Goal: Information Seeking & Learning: Learn about a topic

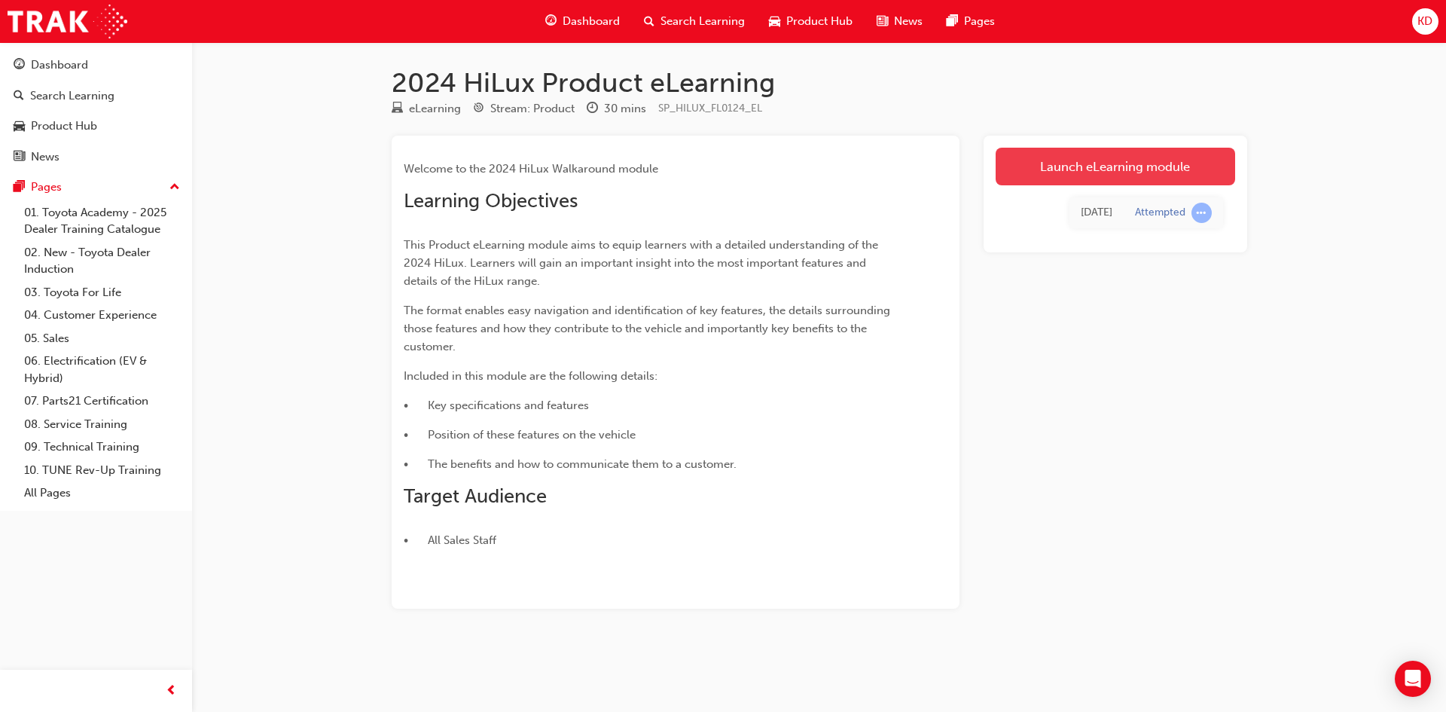
click at [1082, 170] on link "Launch eLearning module" at bounding box center [1116, 167] width 240 height 38
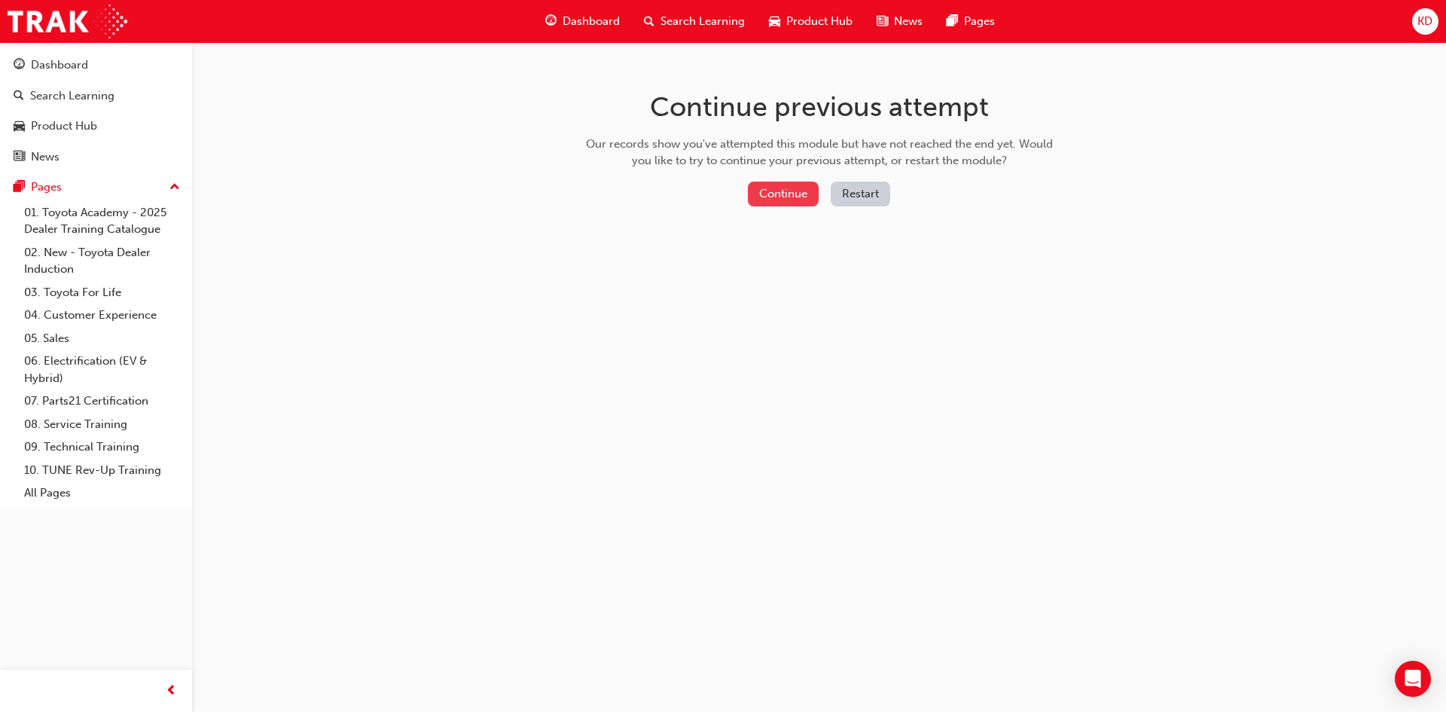
click at [777, 187] on button "Continue" at bounding box center [783, 194] width 71 height 25
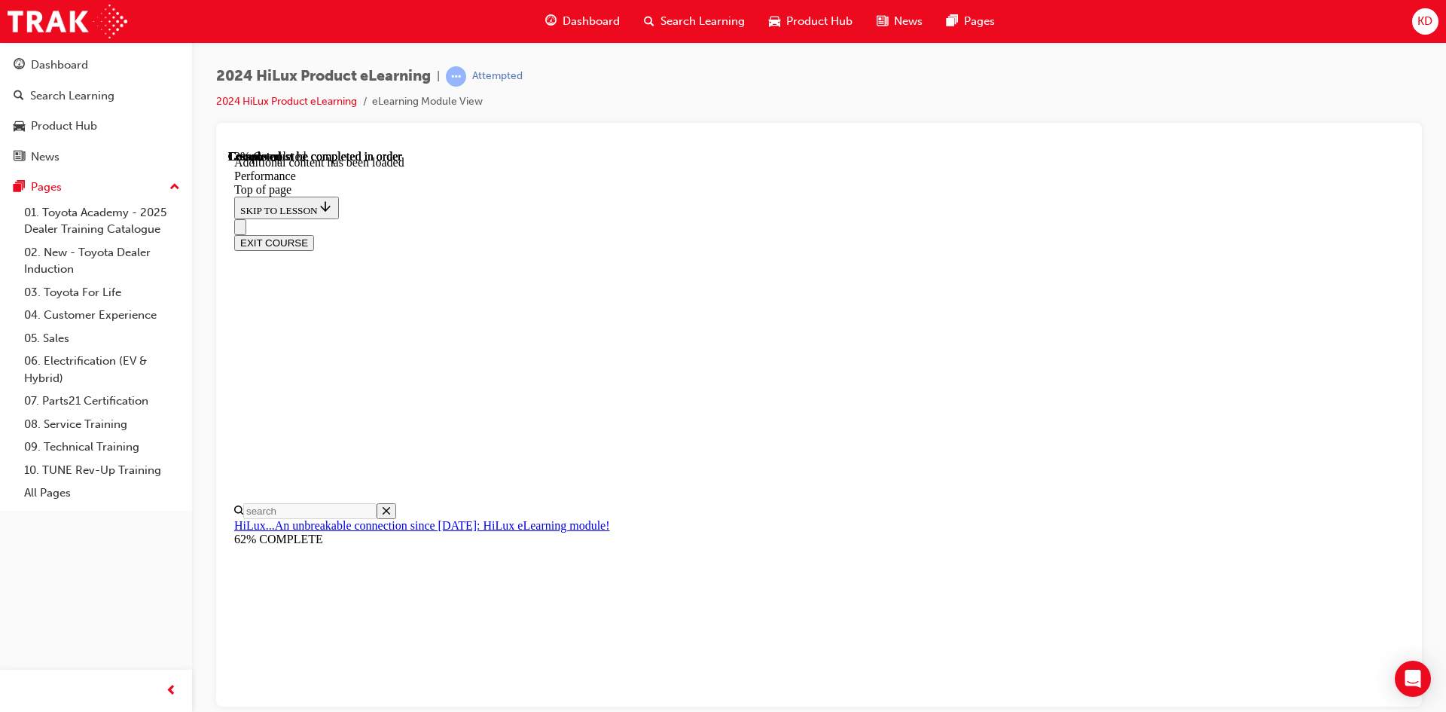
scroll to position [800, 0]
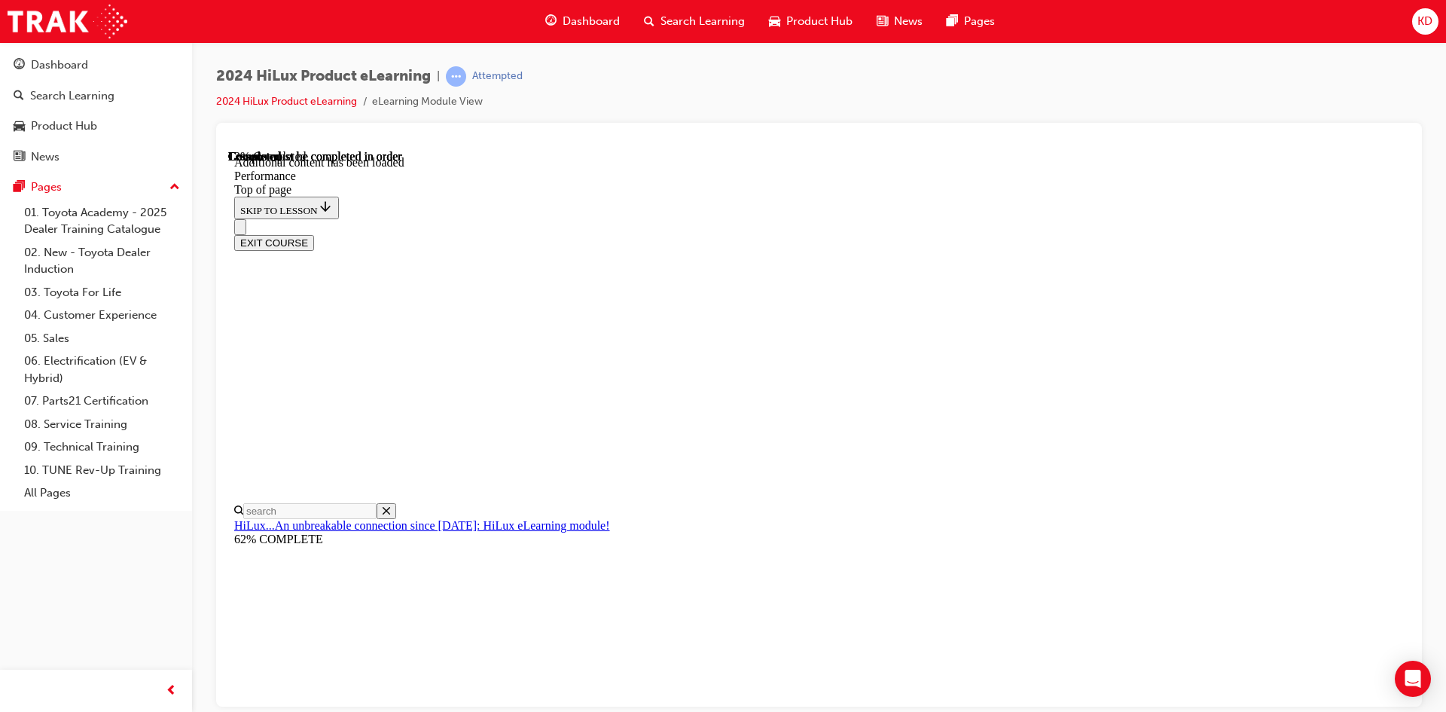
scroll to position [1294, 0]
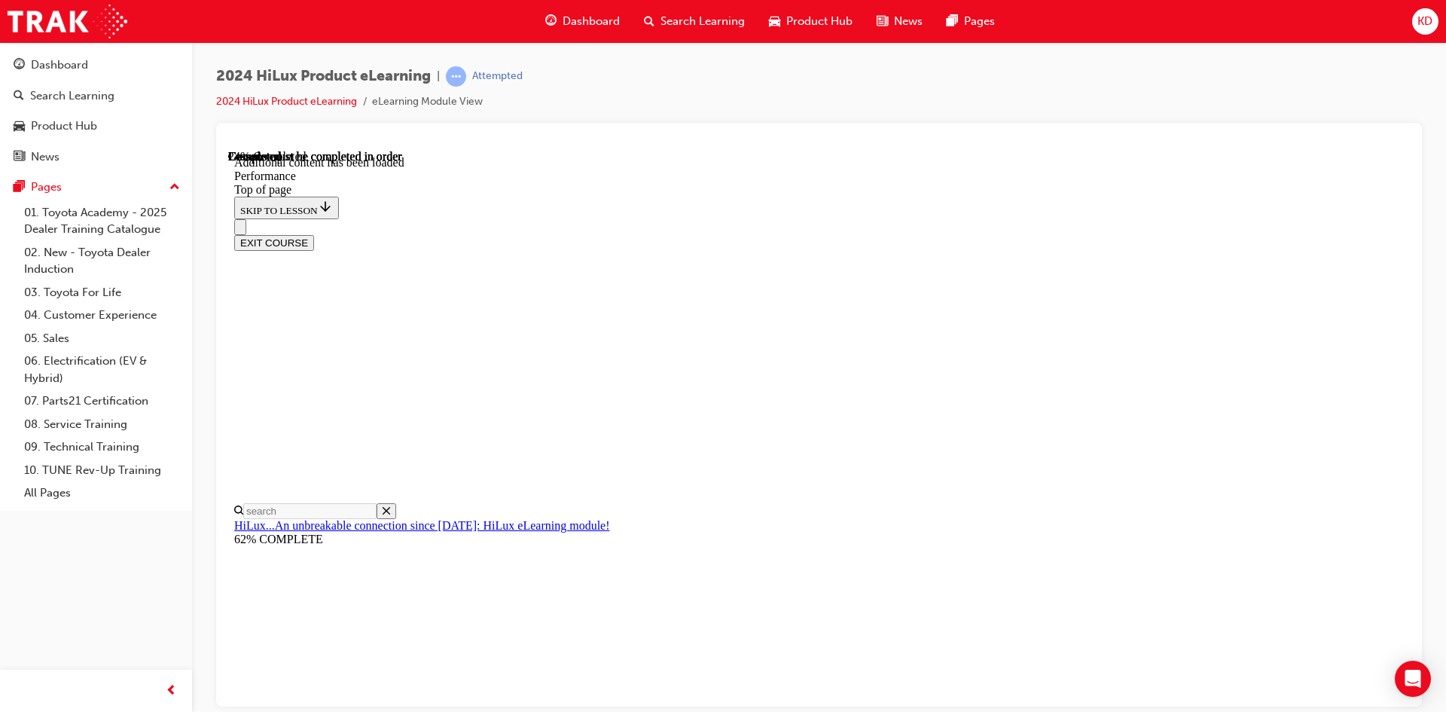
drag, startPoint x: 660, startPoint y: 533, endPoint x: 628, endPoint y: 521, distance: 34.1
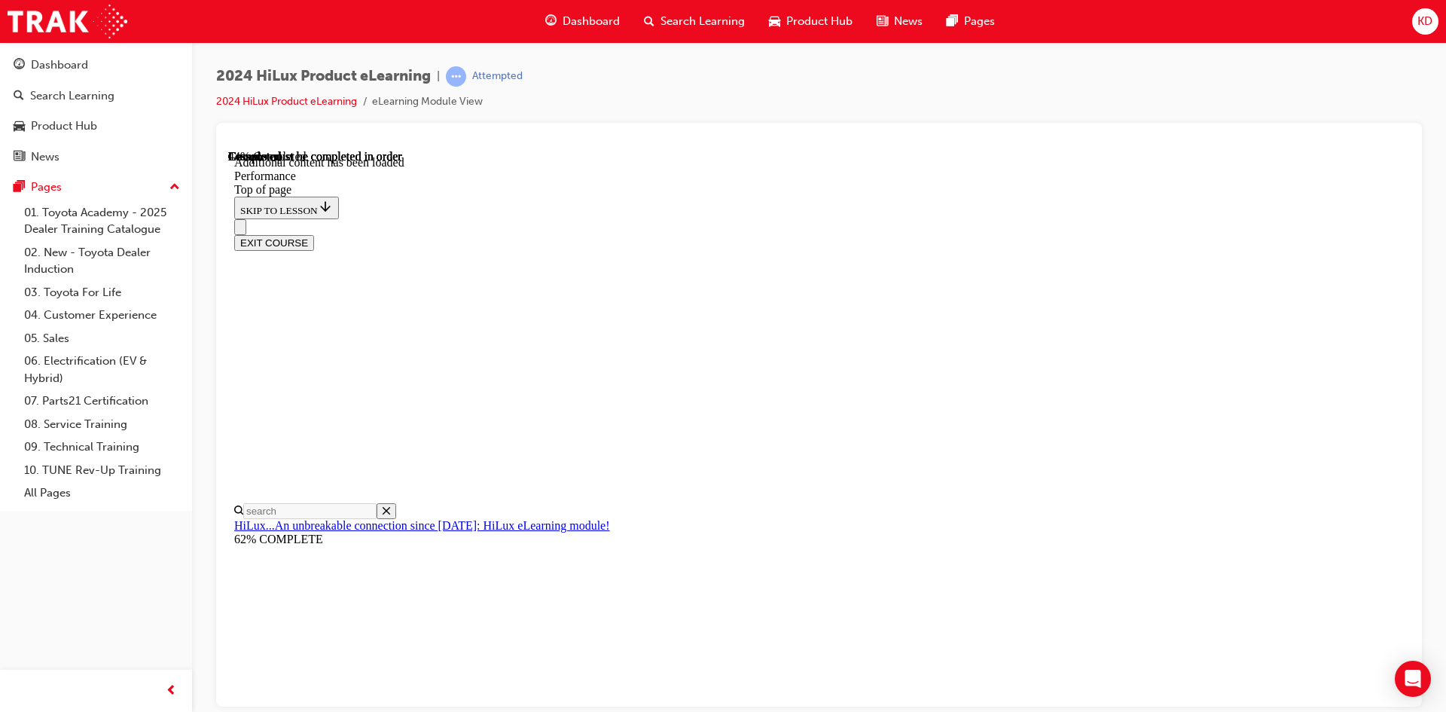
scroll to position [5434, 0]
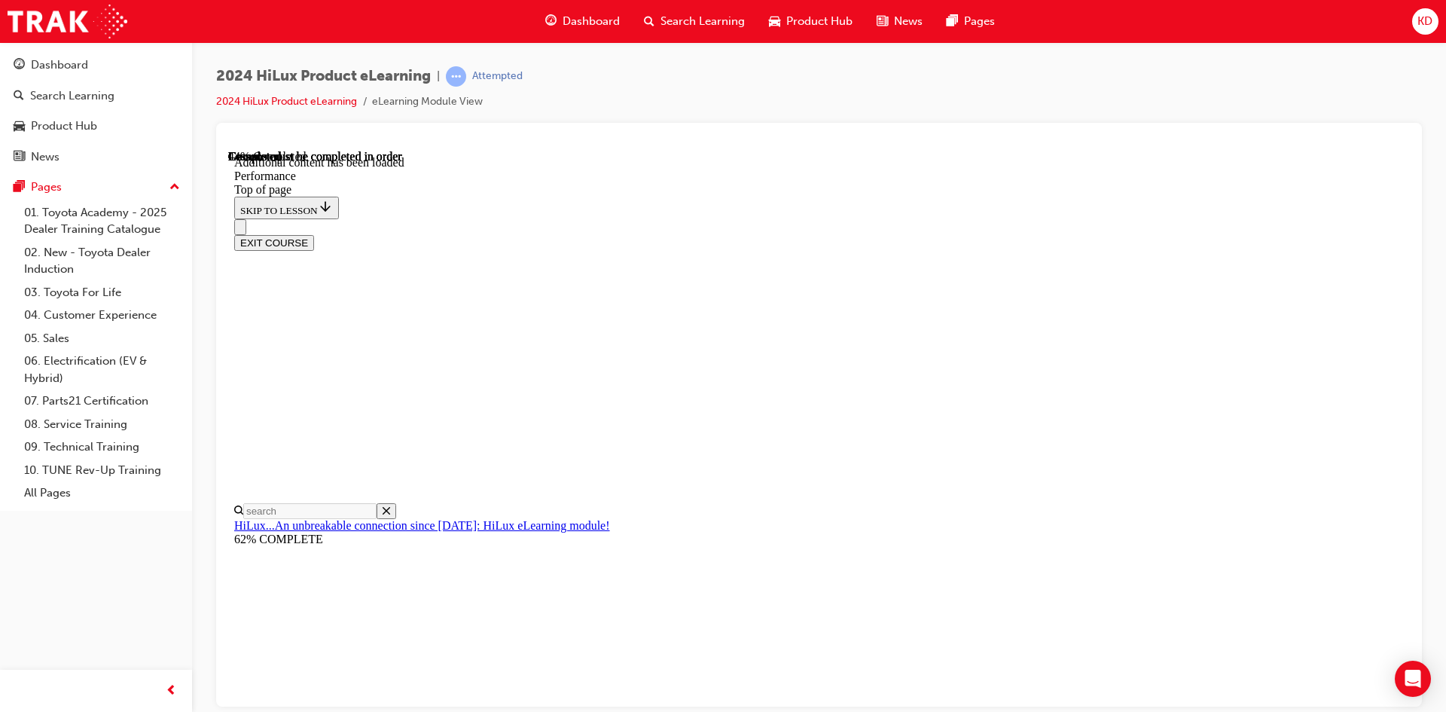
click at [1052, 218] on div "EXIT COURSE" at bounding box center [813, 234] width 1159 height 32
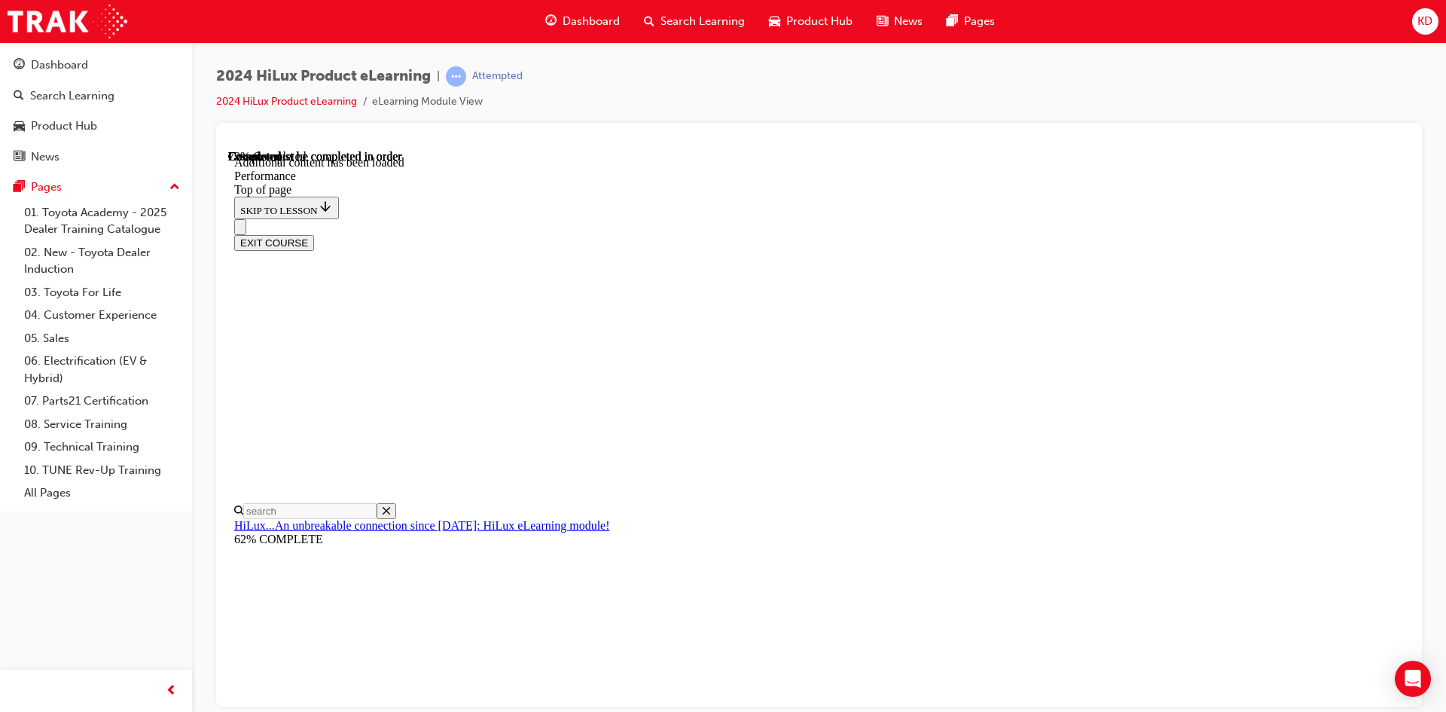
scroll to position [9507, 0]
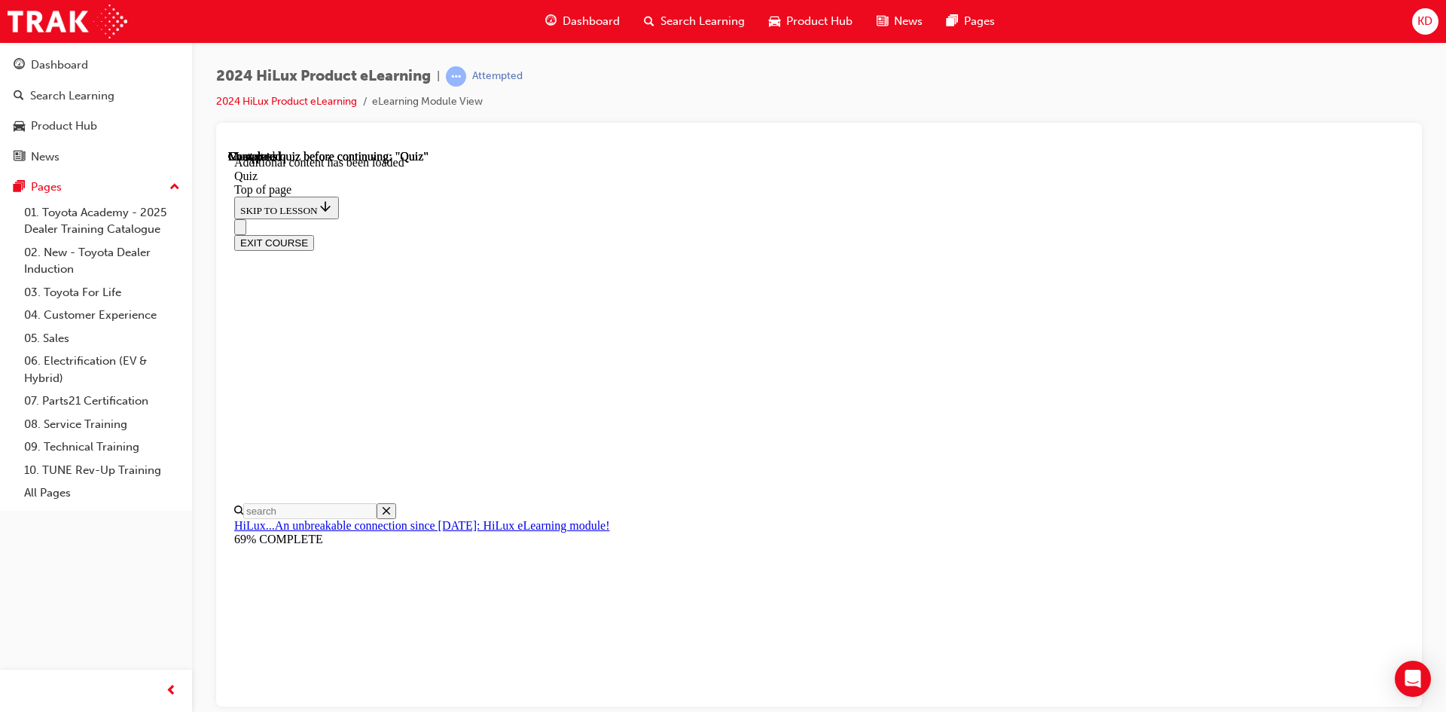
scroll to position [197, 0]
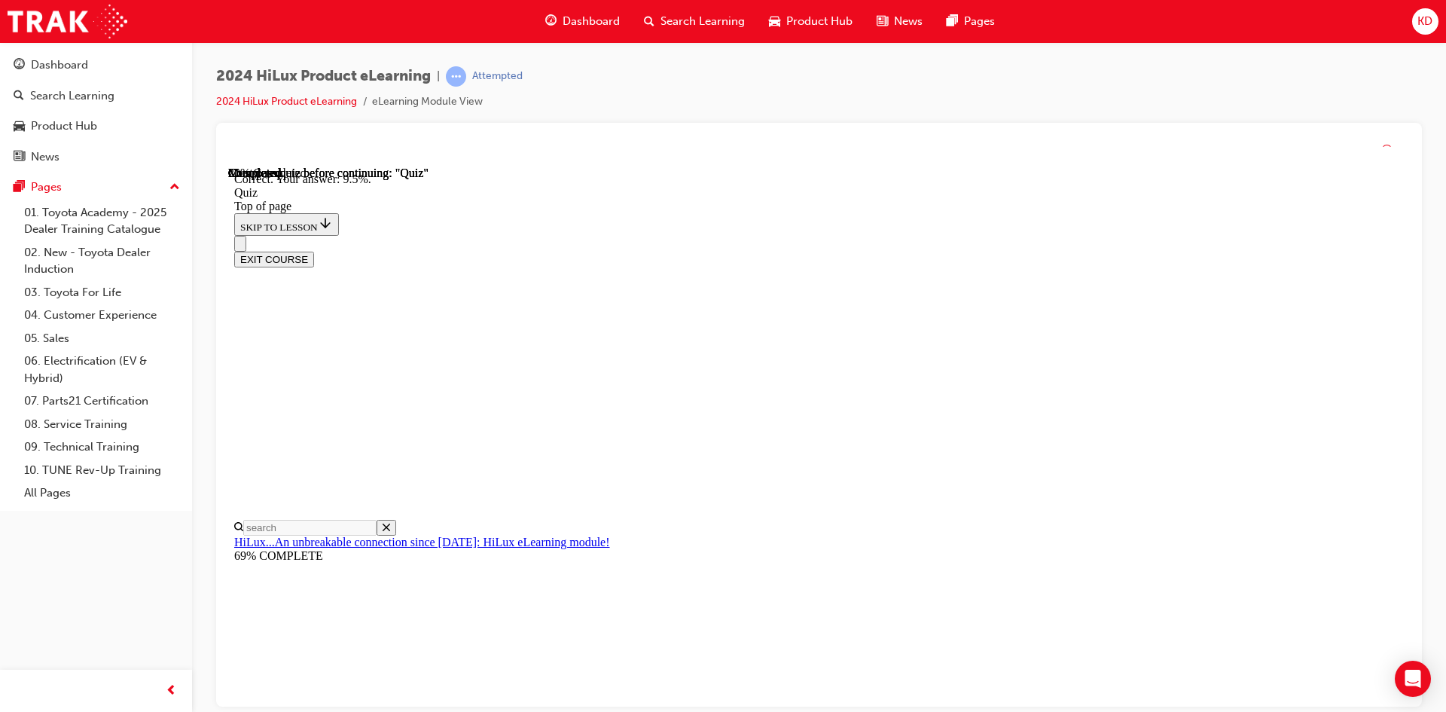
scroll to position [329, 0]
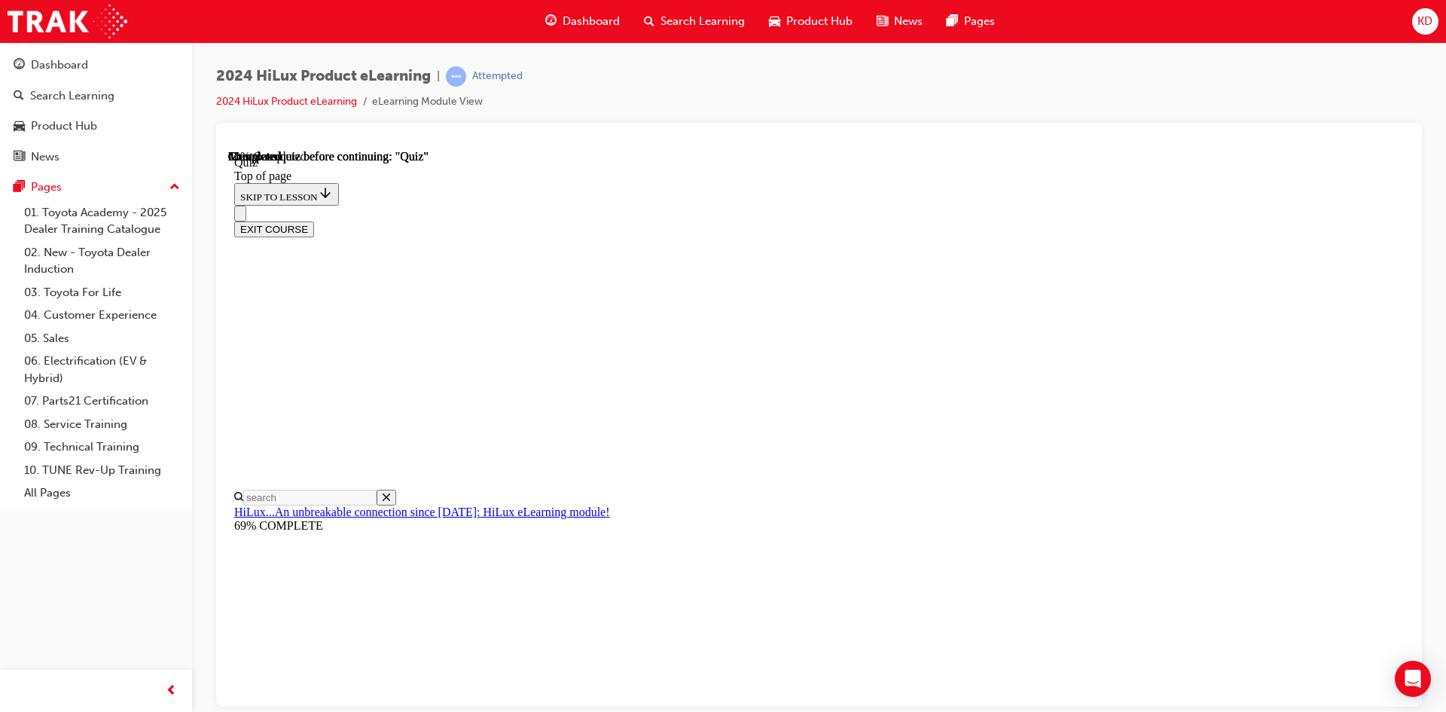
scroll to position [217, 0]
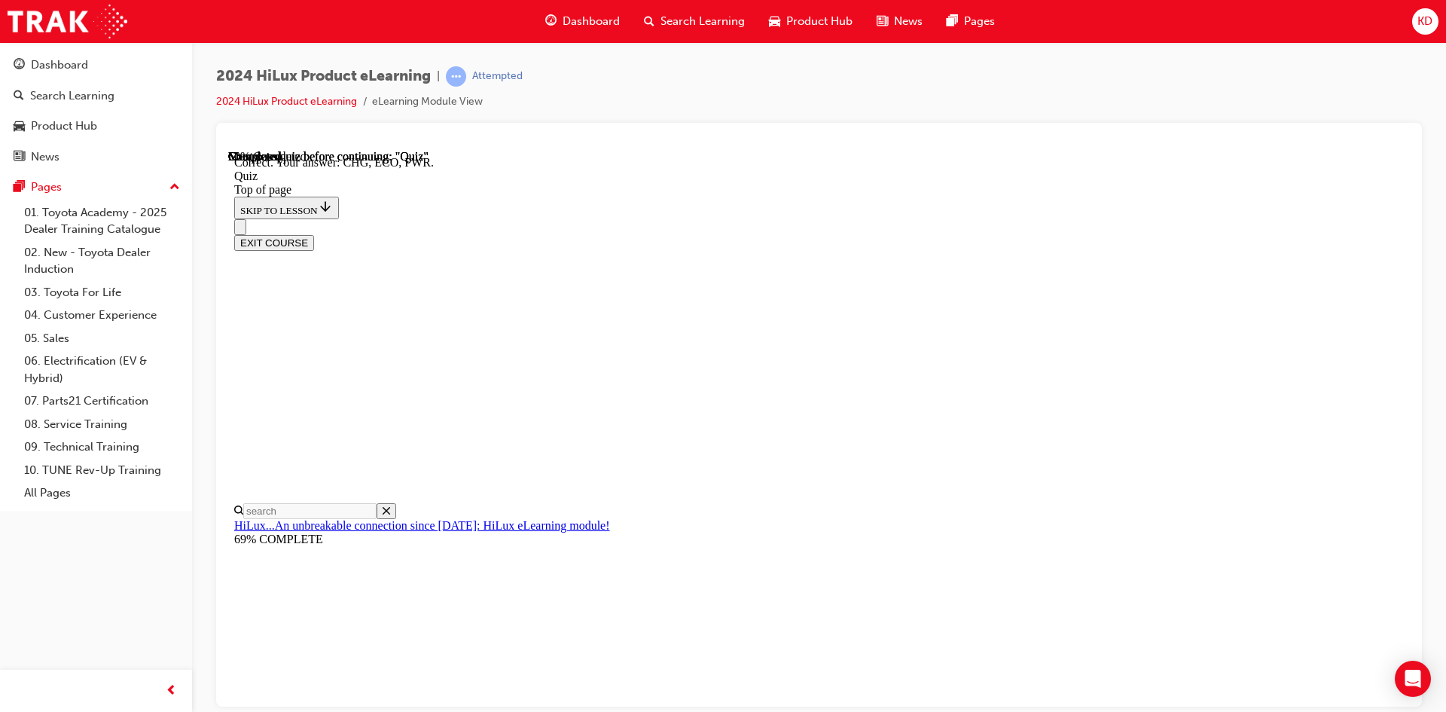
scroll to position [469, 0]
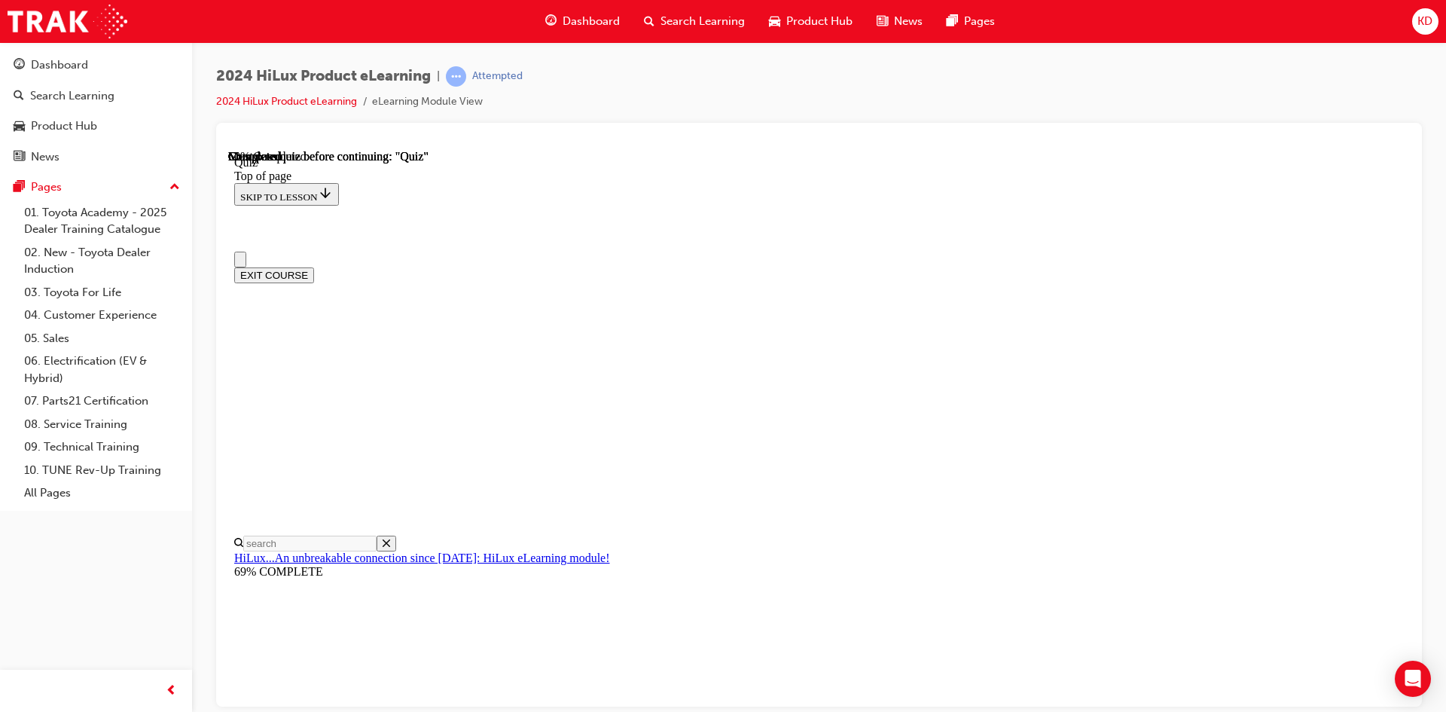
scroll to position [0, 0]
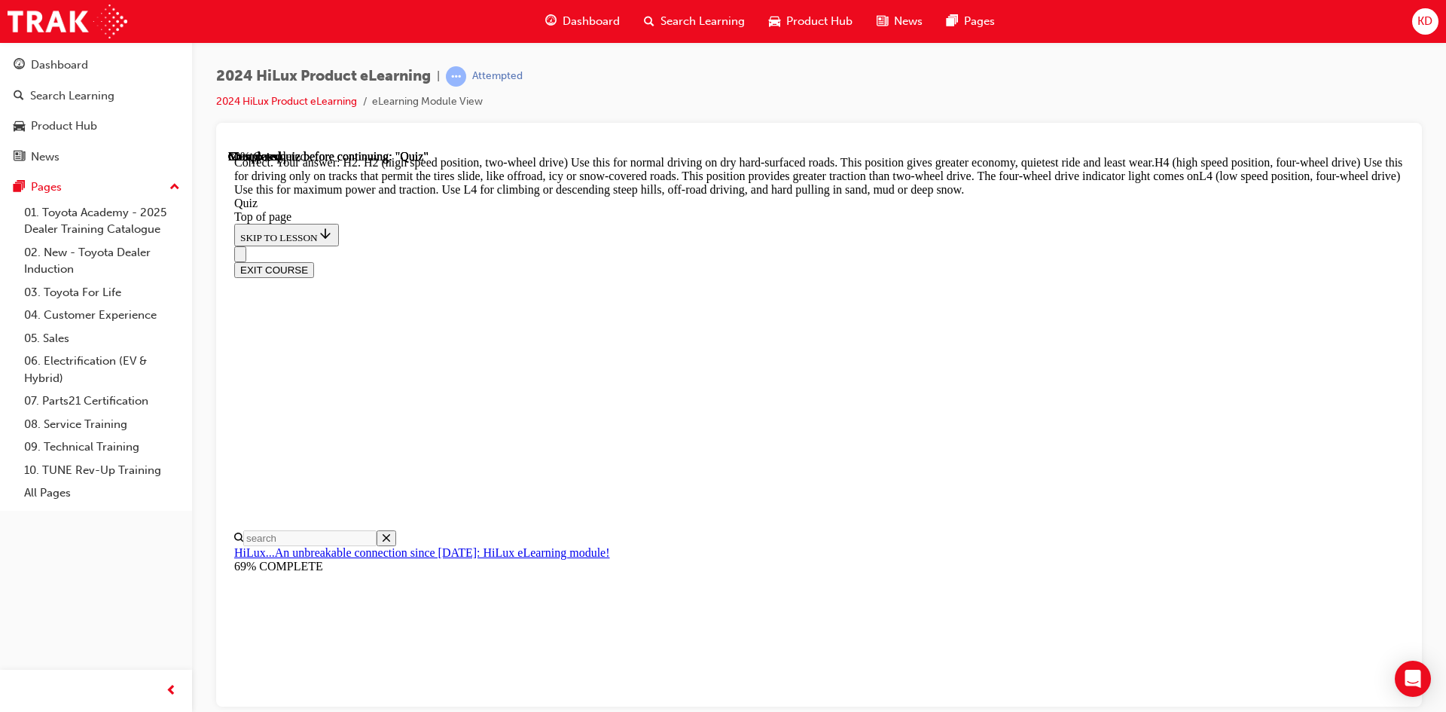
scroll to position [514, 0]
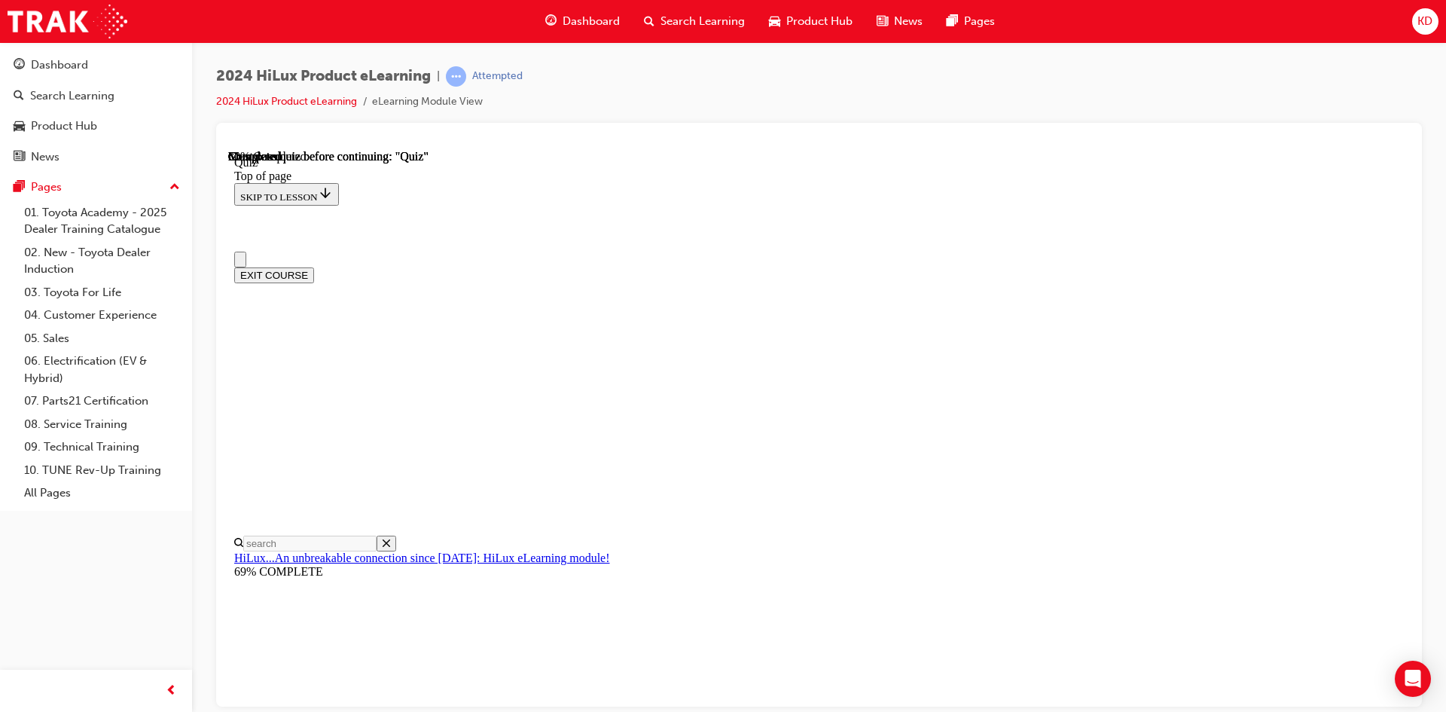
scroll to position [75, 0]
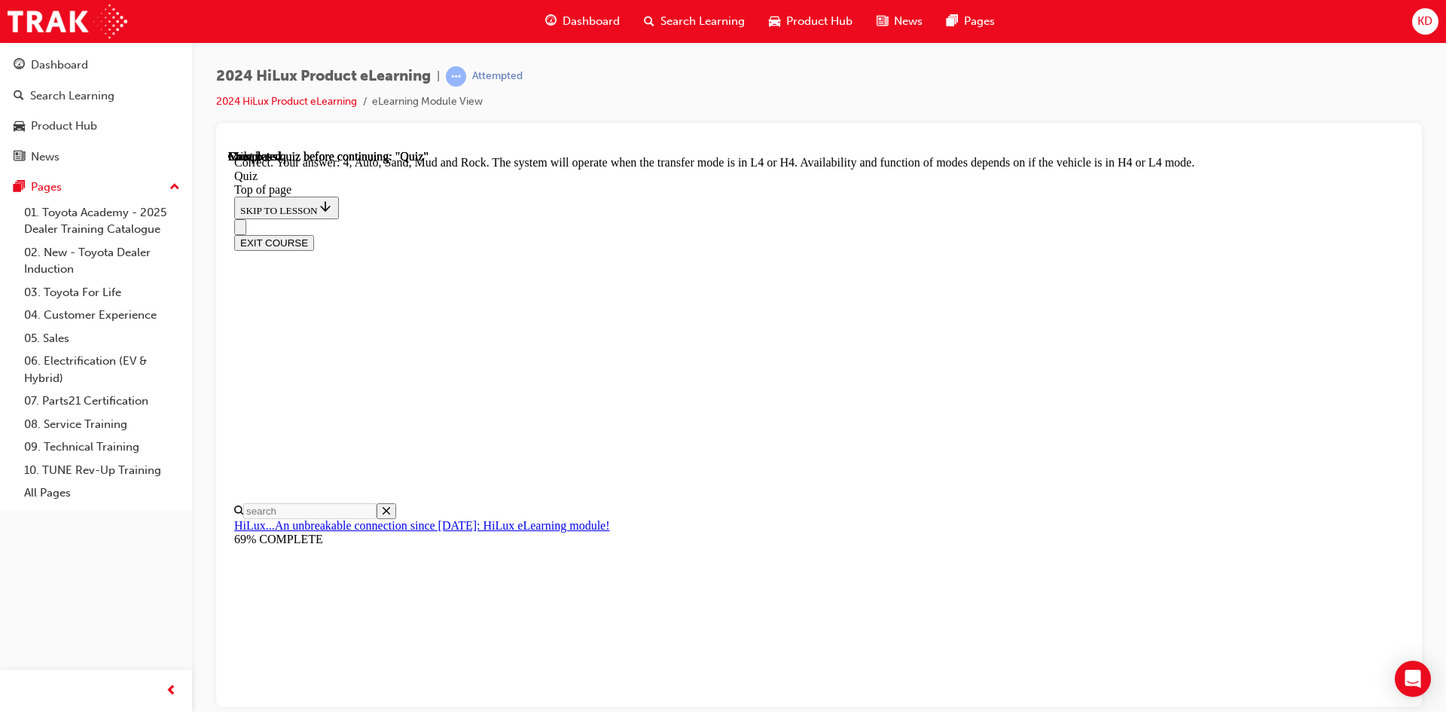
scroll to position [388, 0]
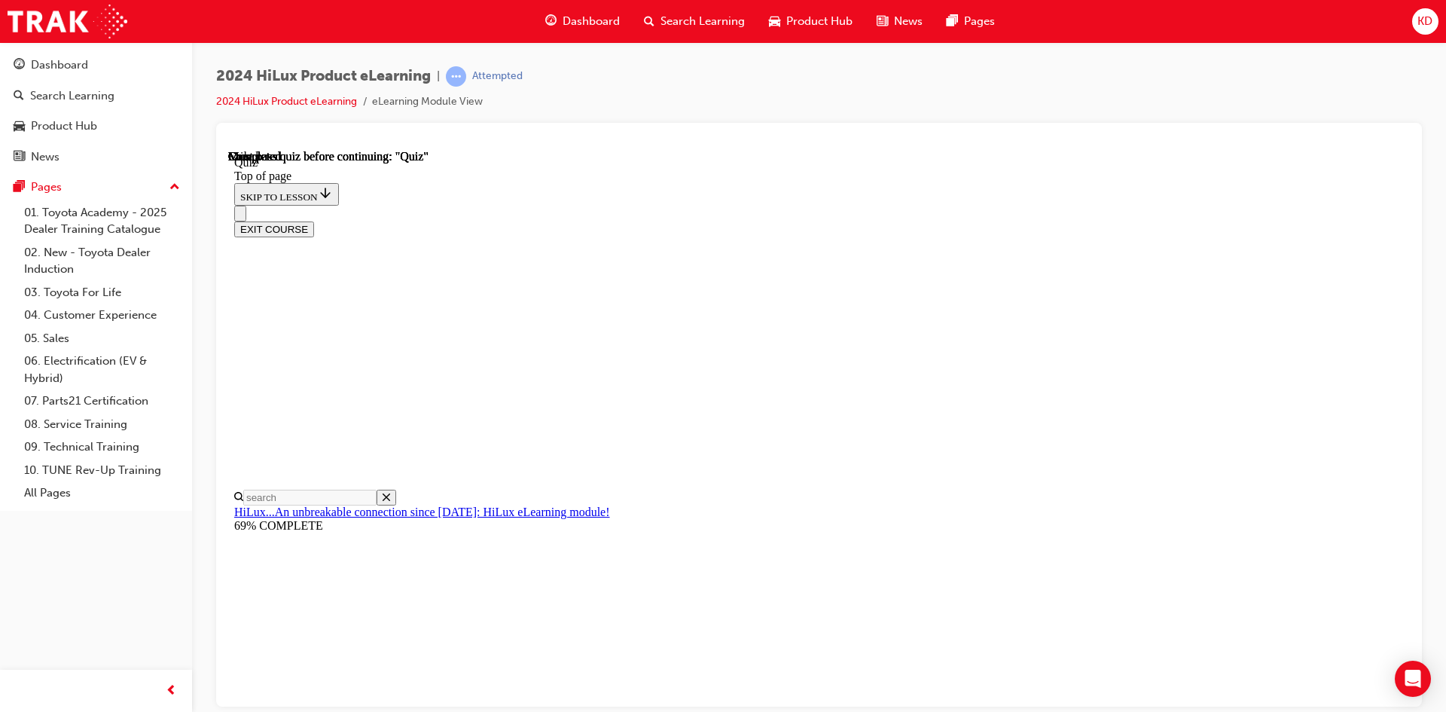
scroll to position [258, 0]
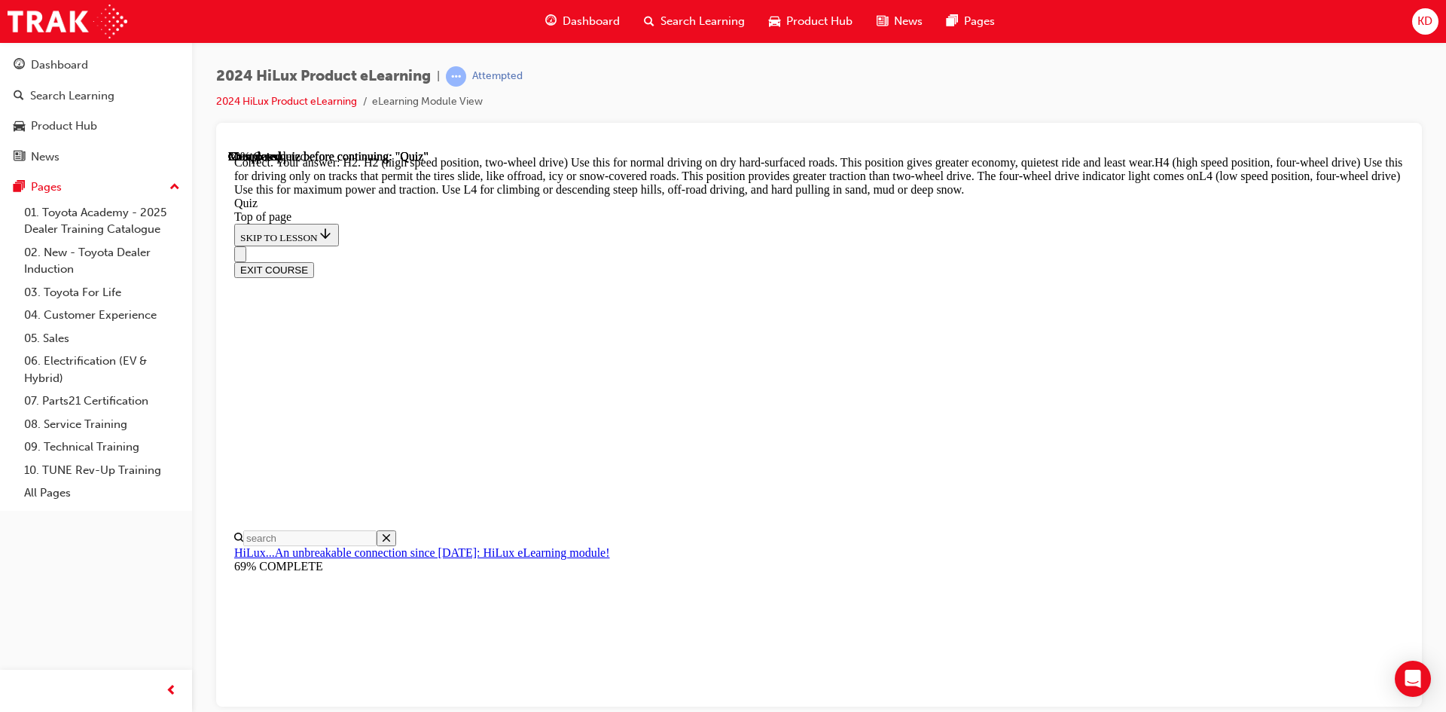
scroll to position [514, 0]
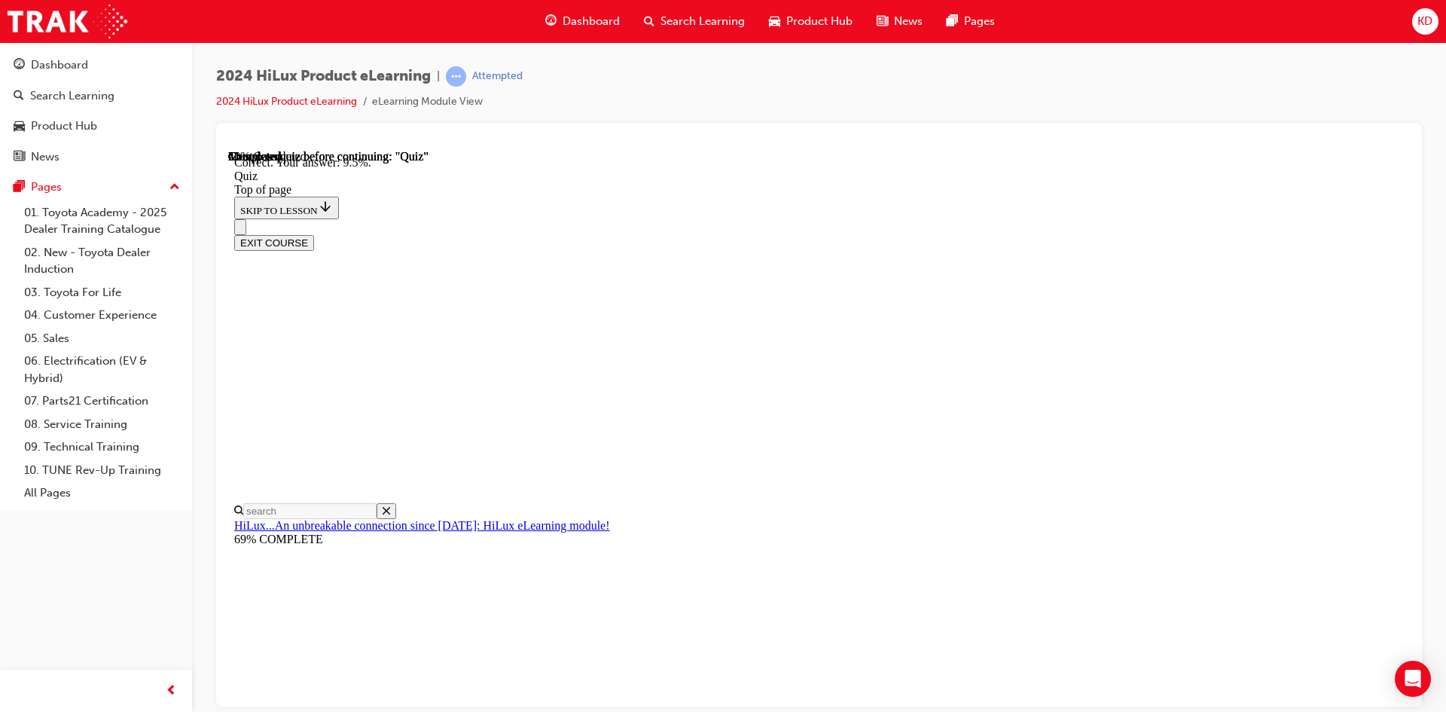
scroll to position [329, 0]
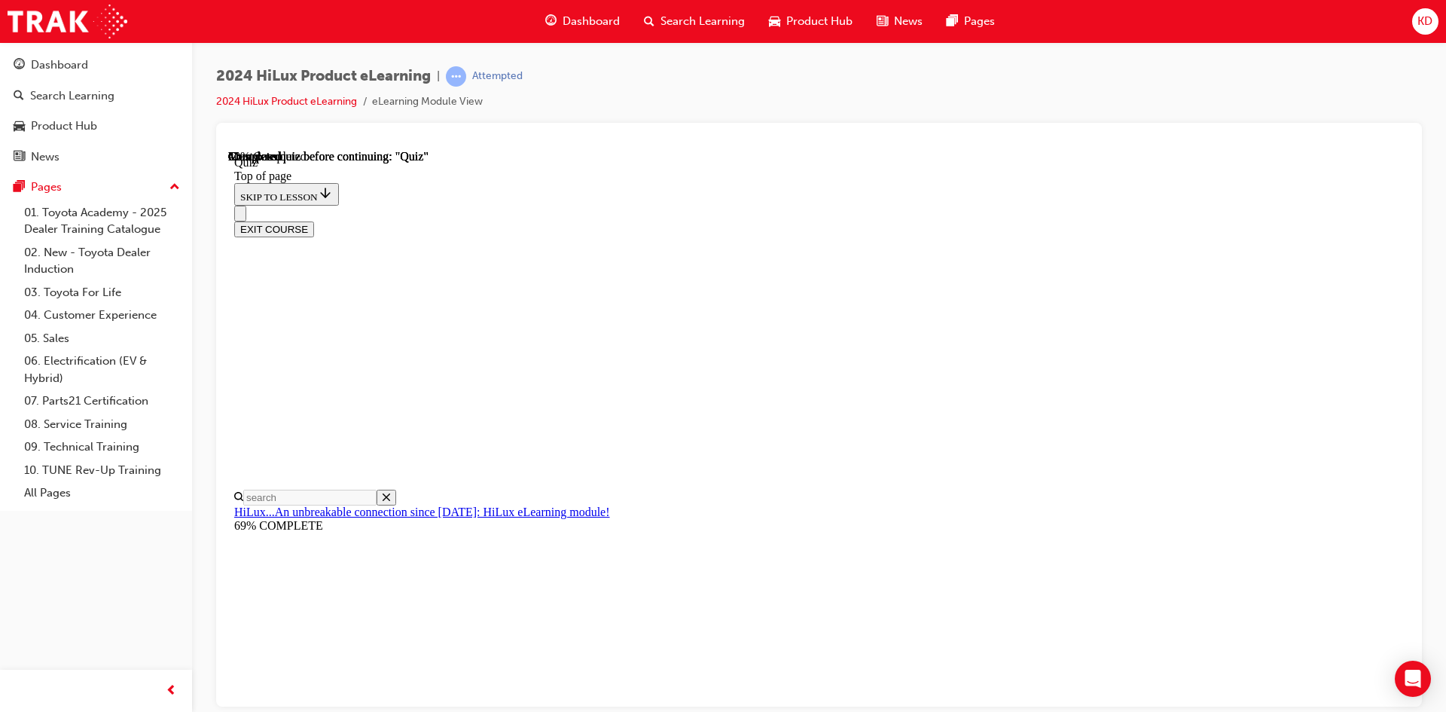
scroll to position [151, 0]
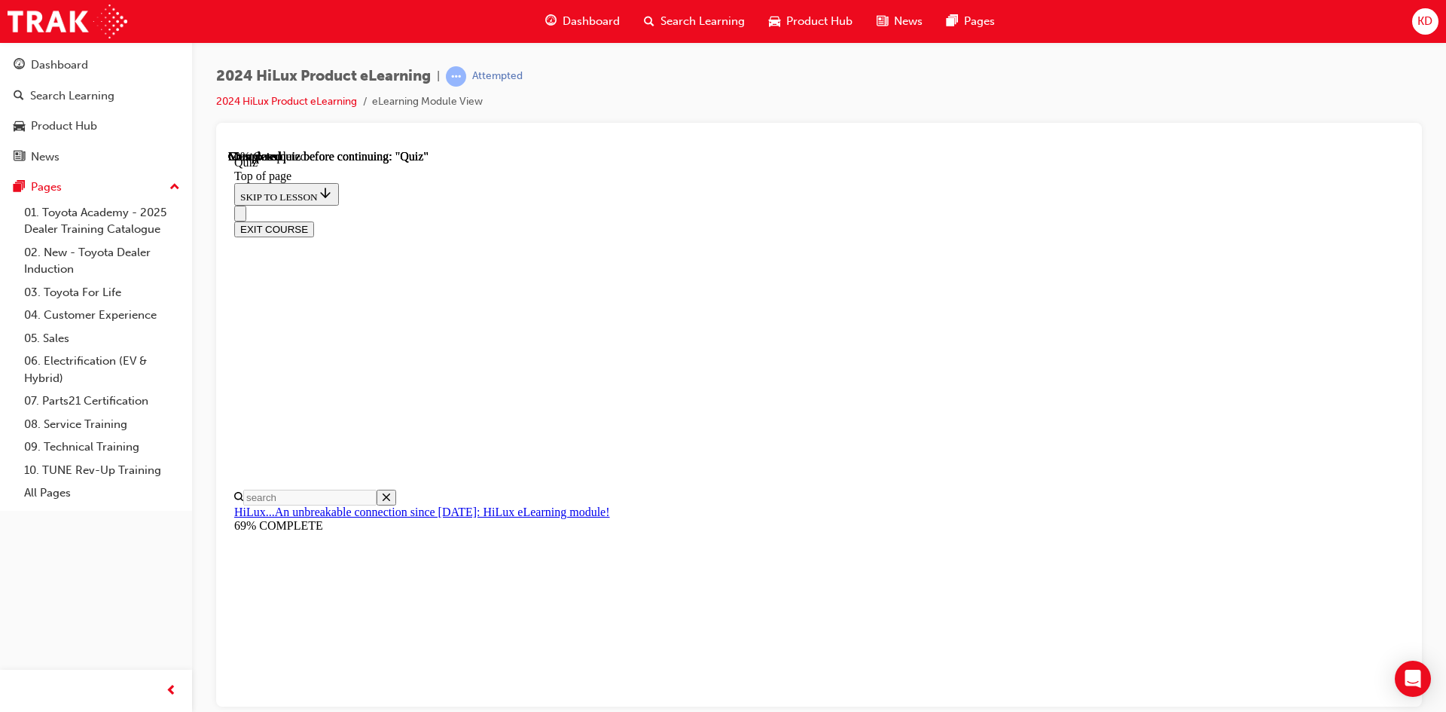
scroll to position [110, 0]
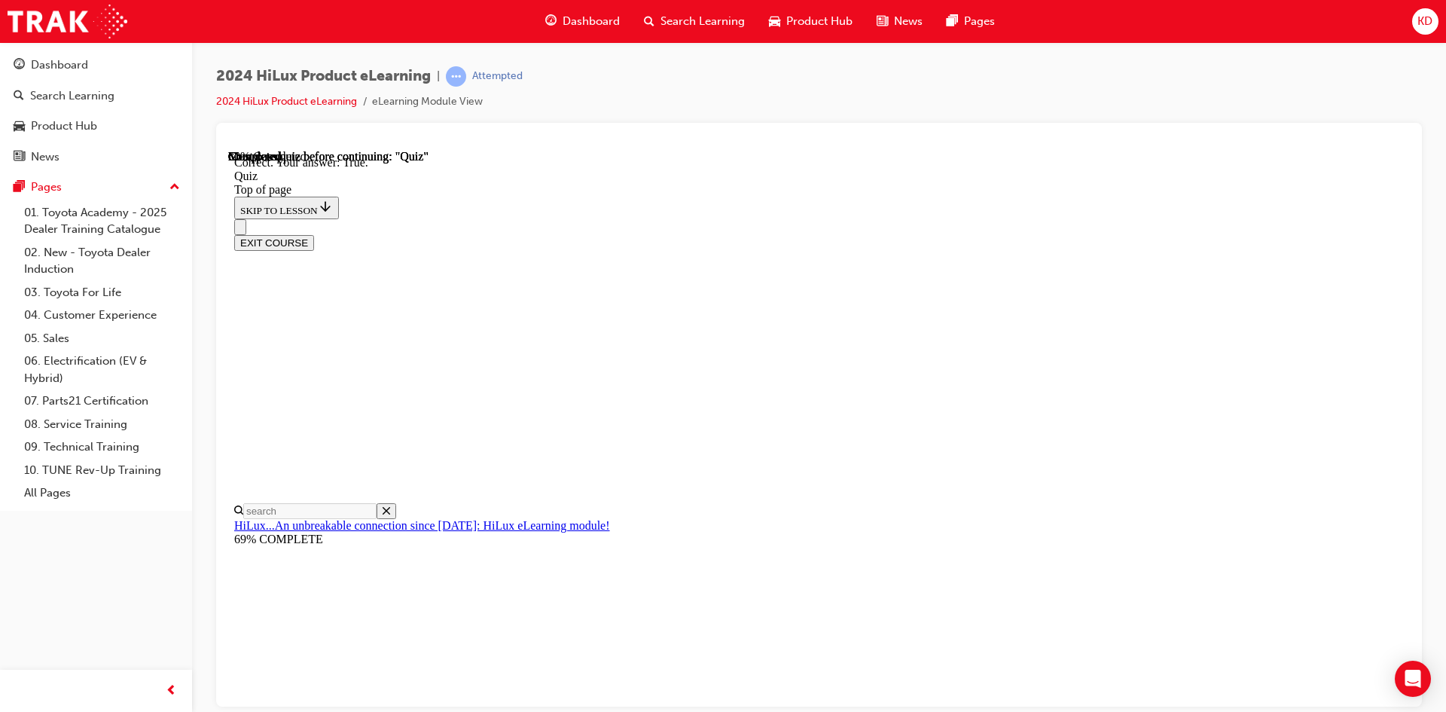
scroll to position [157, 0]
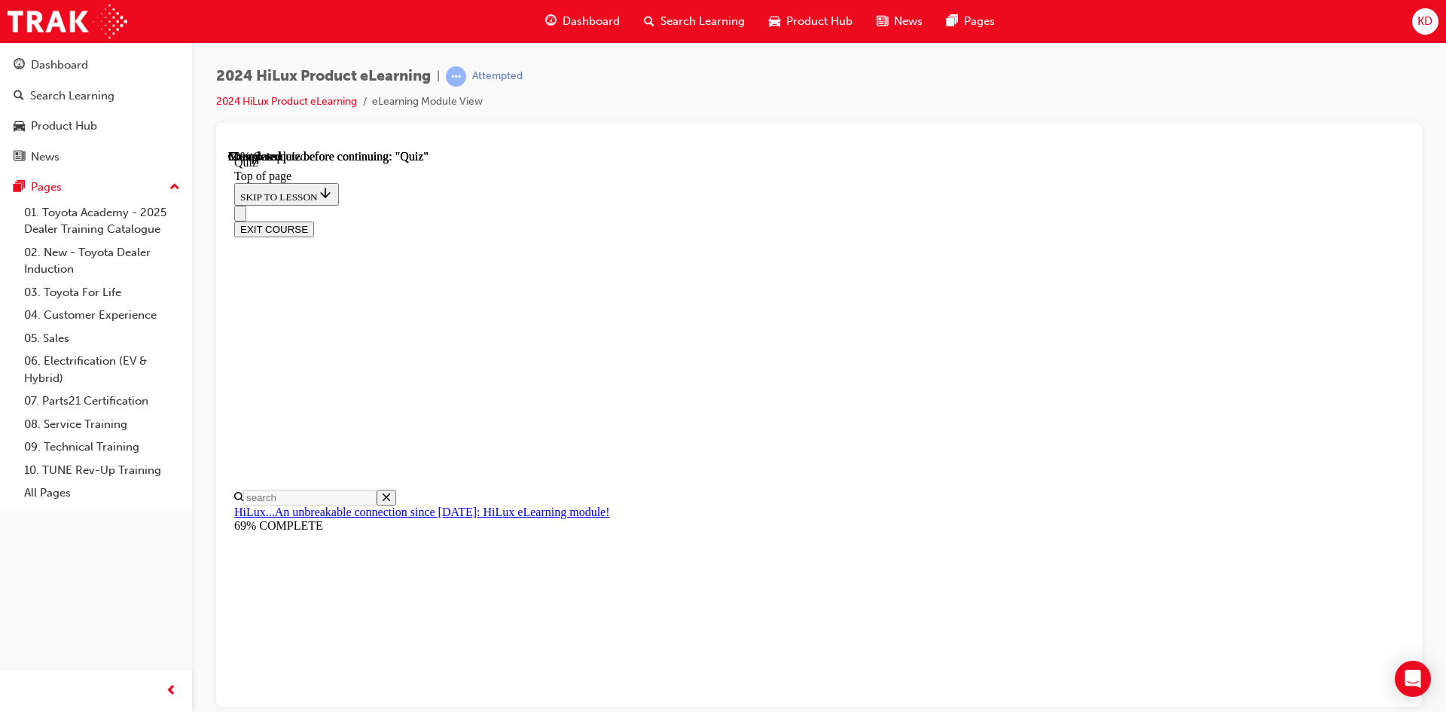
scroll to position [292, 0]
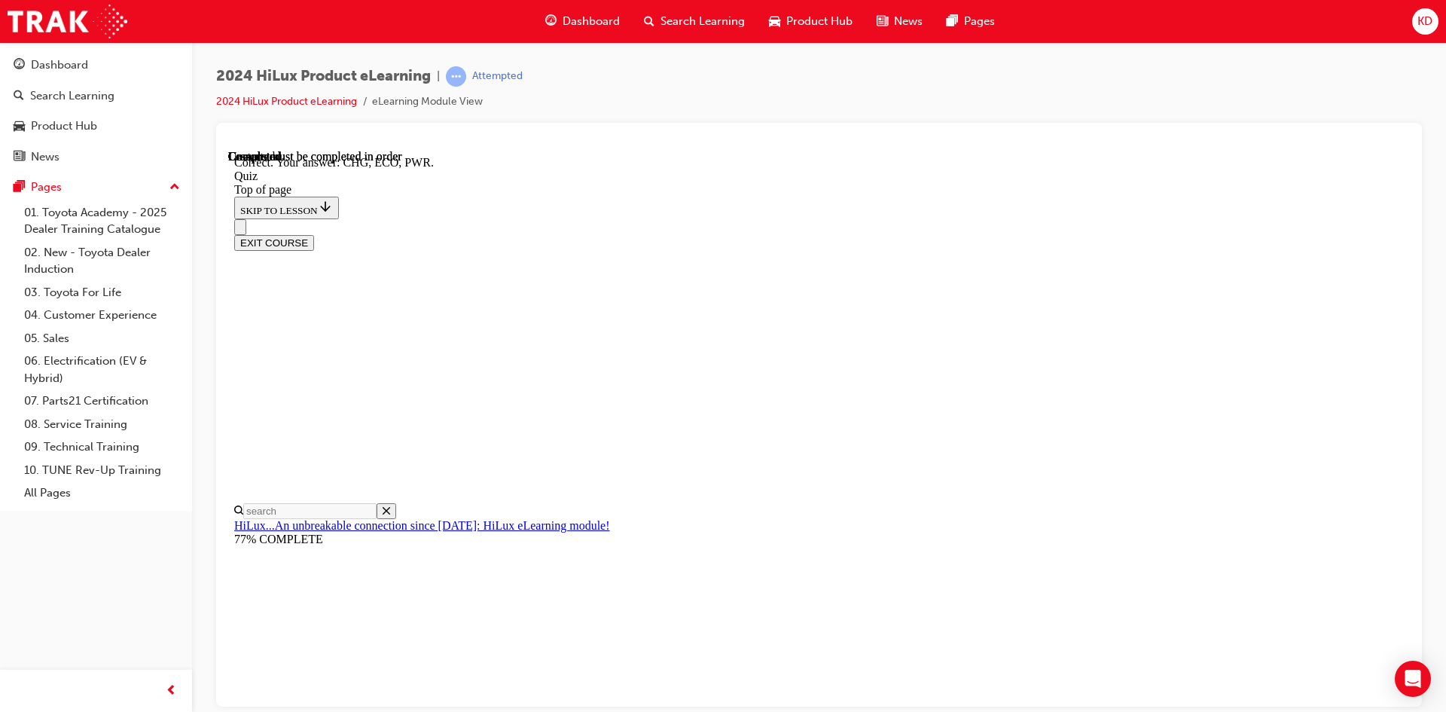
scroll to position [469, 0]
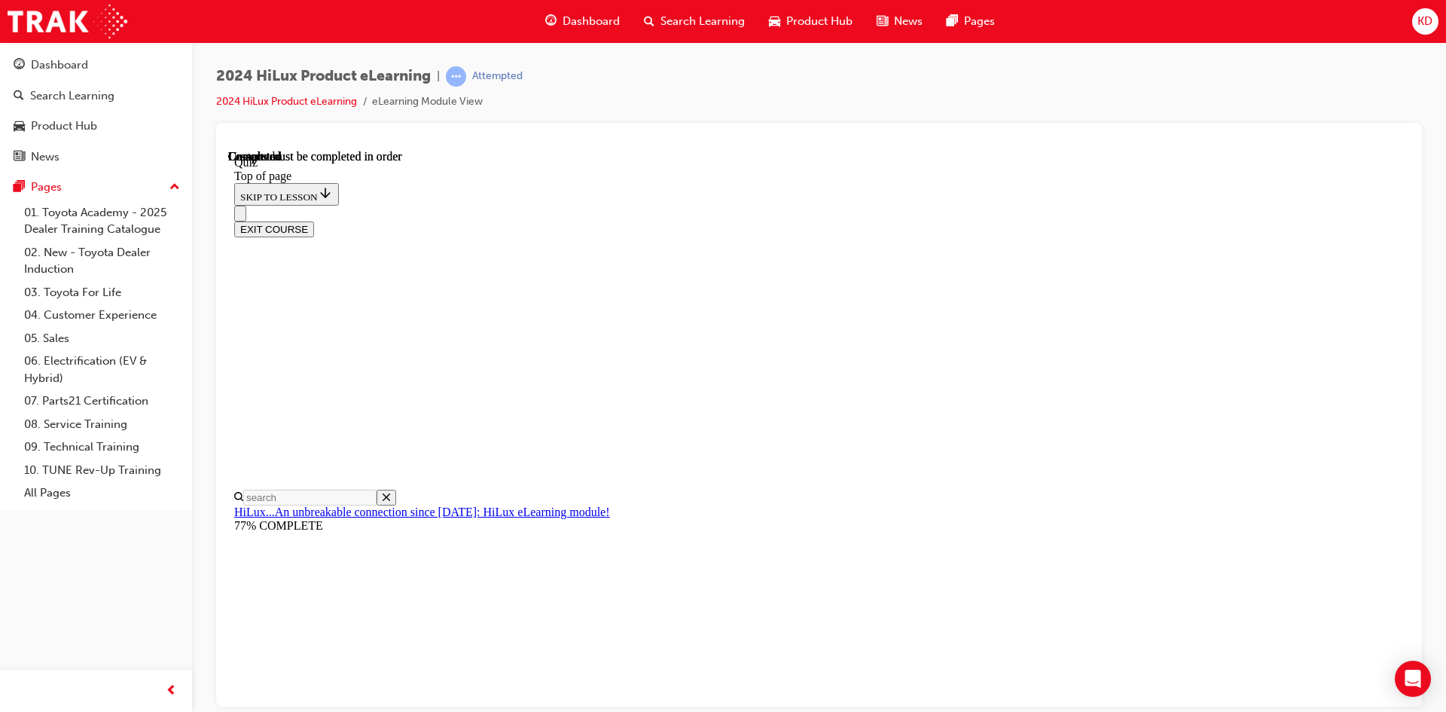
scroll to position [258, 0]
